Goal: Navigation & Orientation: Find specific page/section

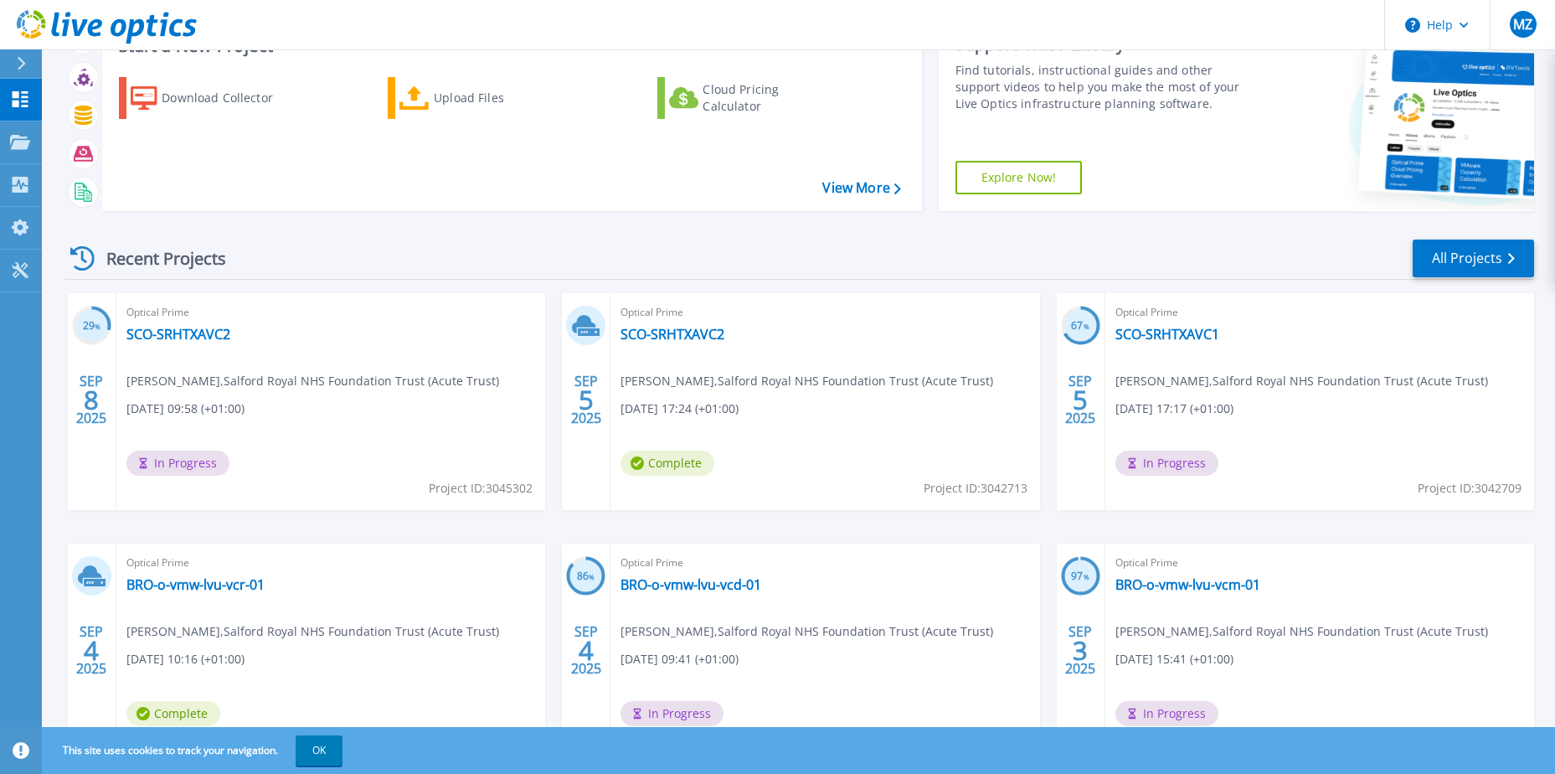
scroll to position [154, 0]
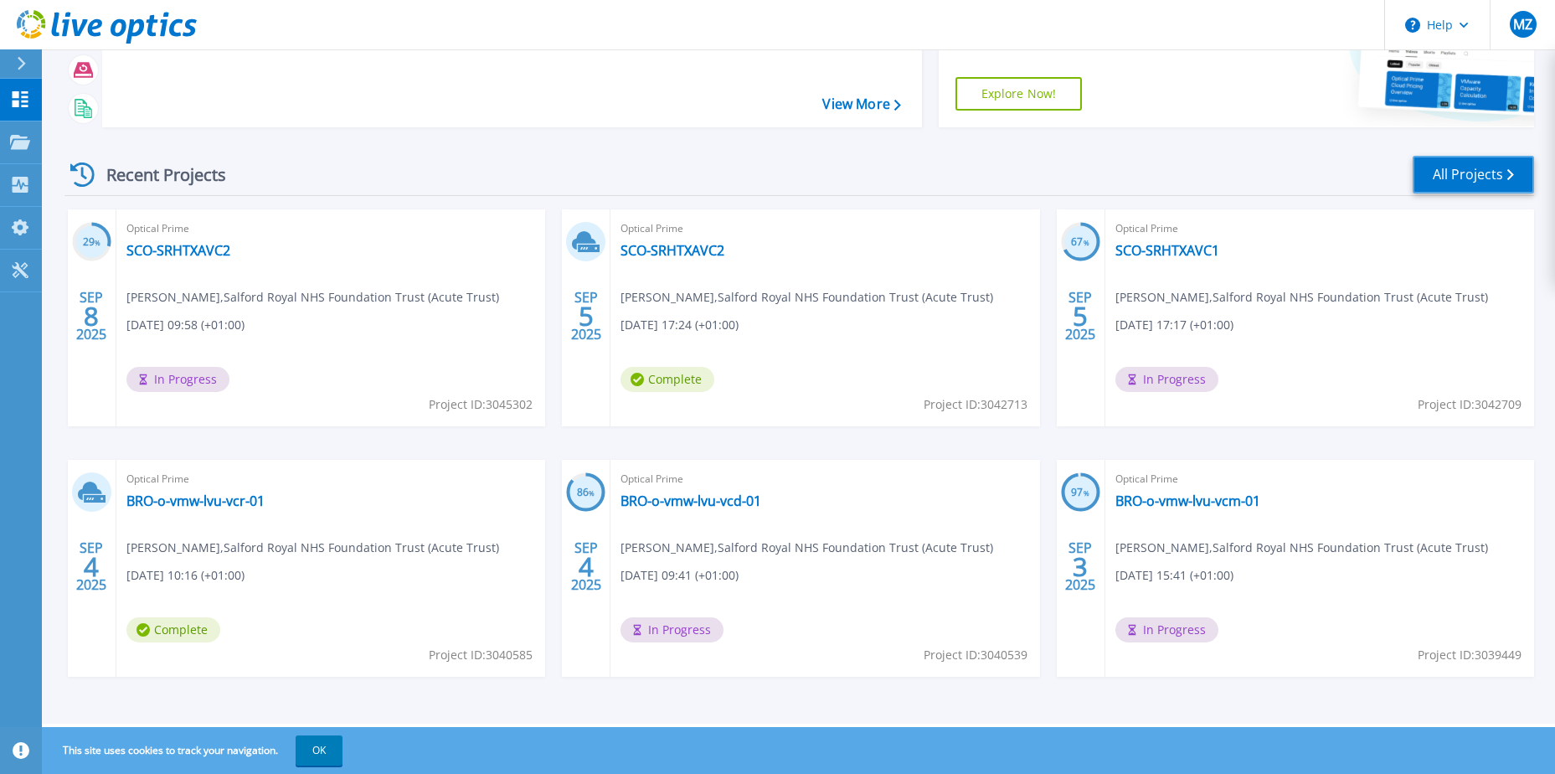
click at [1456, 174] on link "All Projects" at bounding box center [1473, 175] width 121 height 38
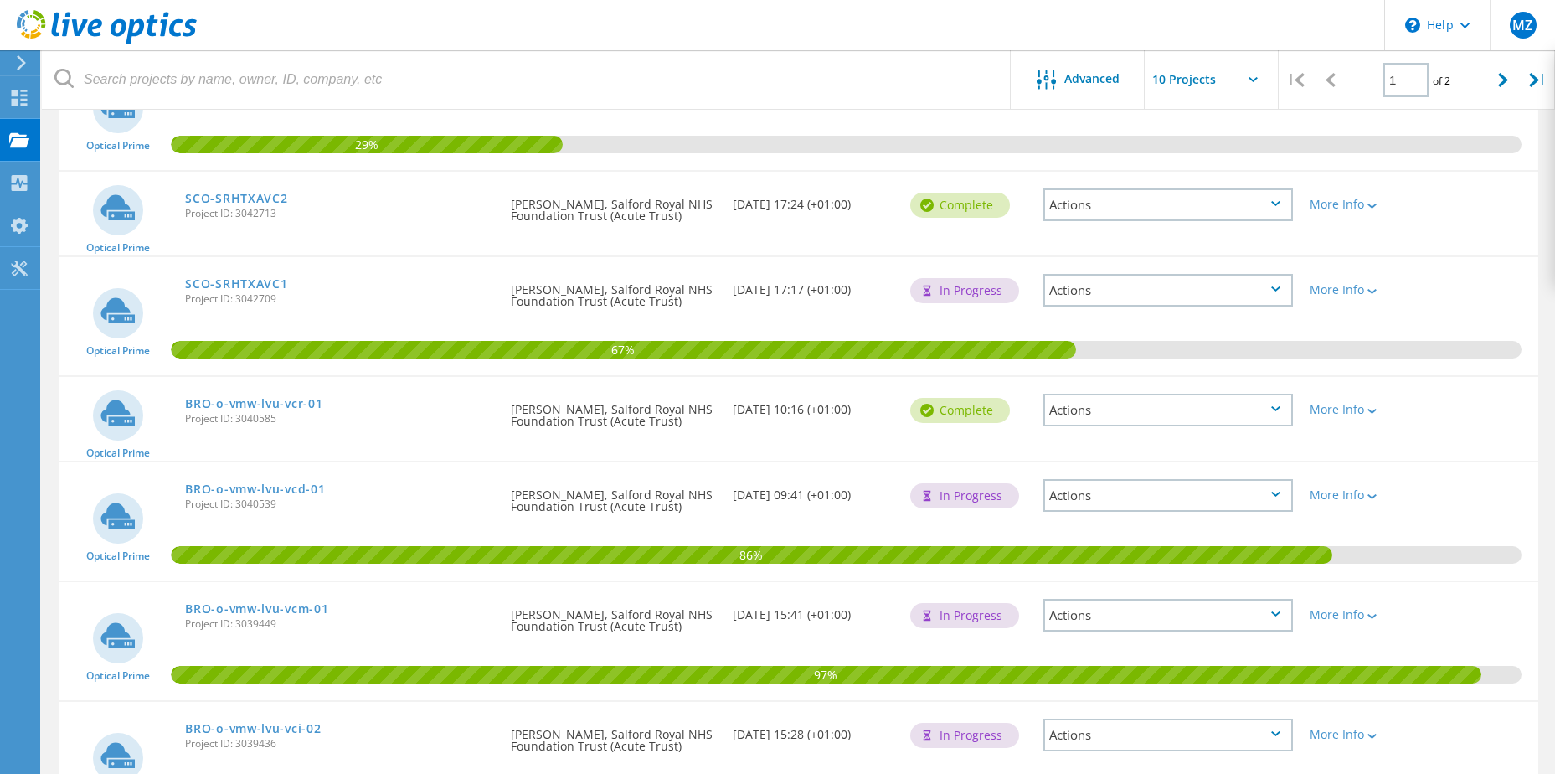
scroll to position [201, 0]
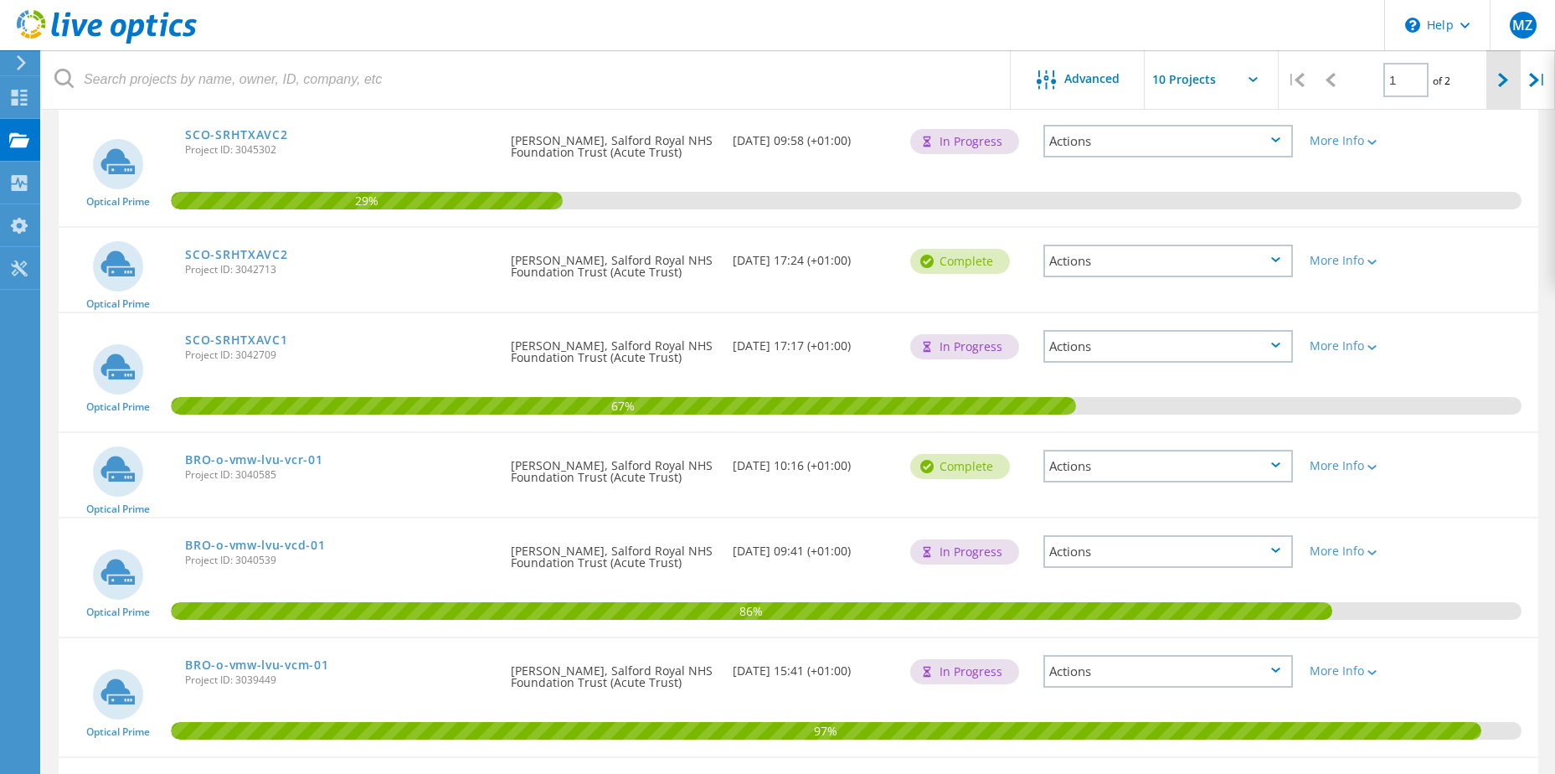
click at [1503, 76] on icon at bounding box center [1503, 80] width 10 height 14
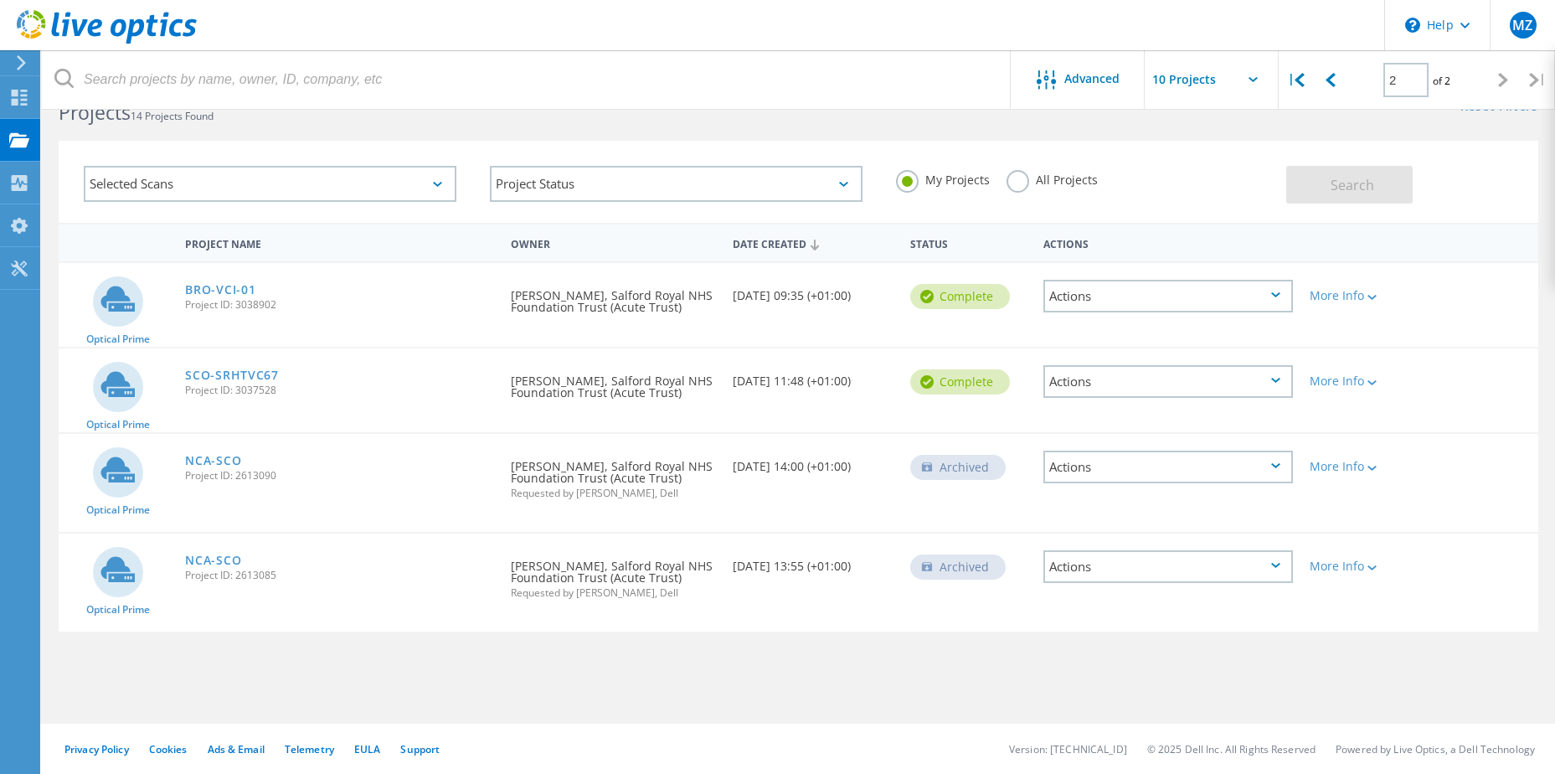
scroll to position [46, 0]
click at [1332, 80] on icon at bounding box center [1331, 80] width 10 height 14
type input "1"
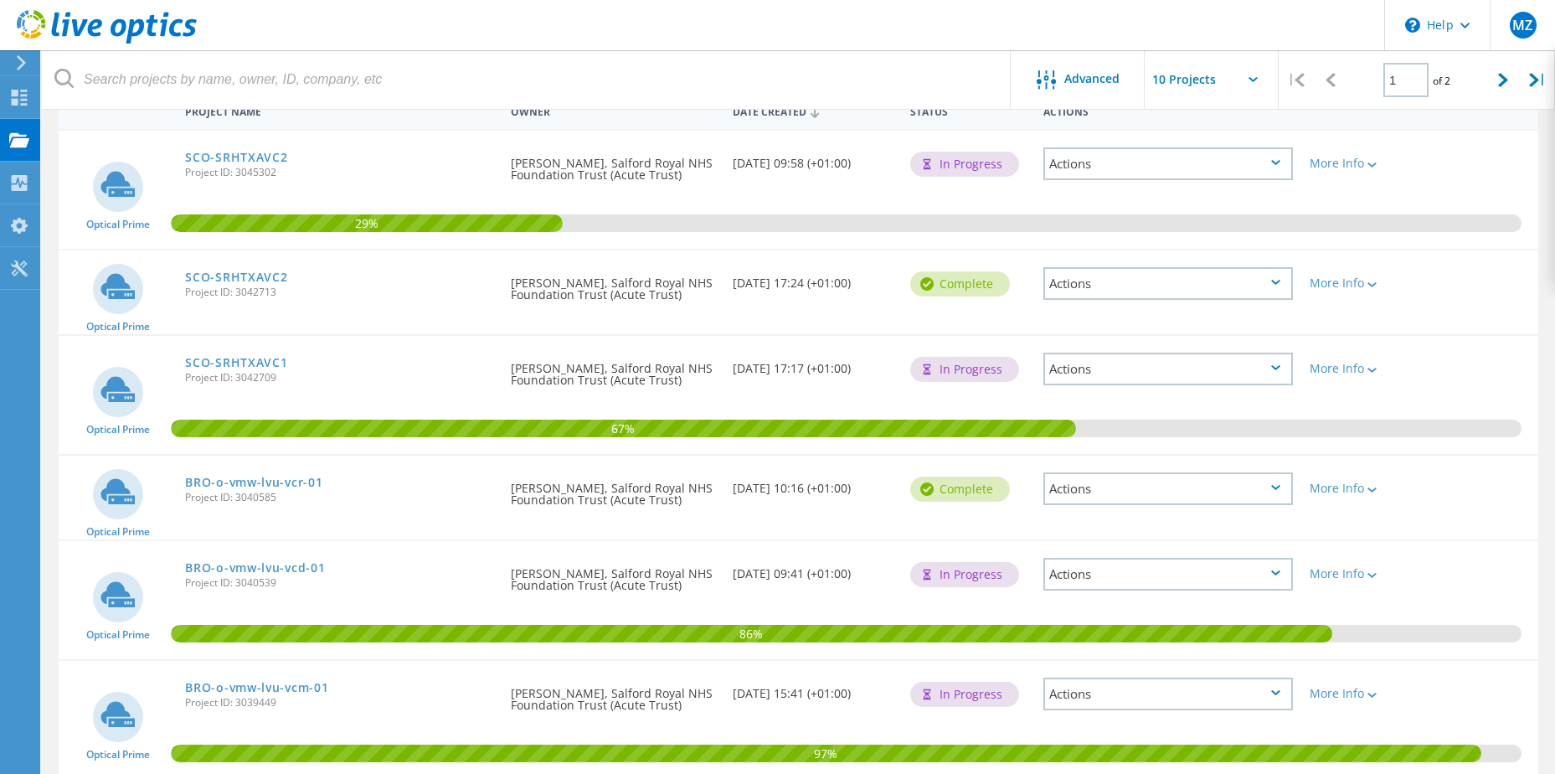
scroll to position [0, 0]
